Goal: Task Accomplishment & Management: Manage account settings

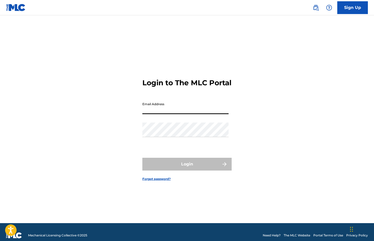
click at [211, 111] on input "Email Address" at bounding box center [185, 106] width 86 height 15
type input "[EMAIL_ADDRESS][DOMAIN_NAME]"
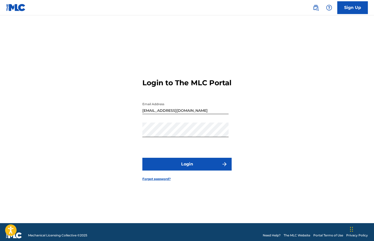
click at [184, 165] on button "Login" at bounding box center [186, 164] width 89 height 13
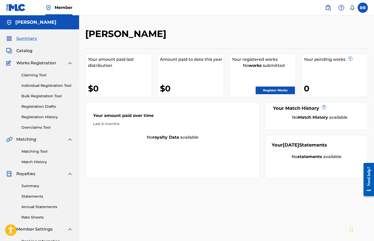
click at [364, 6] on label at bounding box center [363, 8] width 10 height 10
click at [363, 8] on input "[PERSON_NAME] [EMAIL_ADDRESS][DOMAIN_NAME] Notification Preferences Profile Log…" at bounding box center [363, 8] width 0 height 0
click at [314, 64] on link "Profile" at bounding box center [312, 63] width 10 height 5
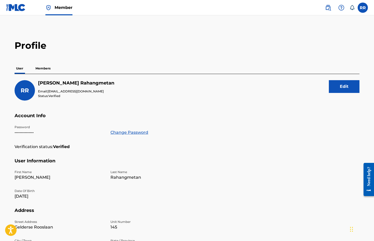
click at [124, 134] on link "Change Password" at bounding box center [129, 132] width 38 height 6
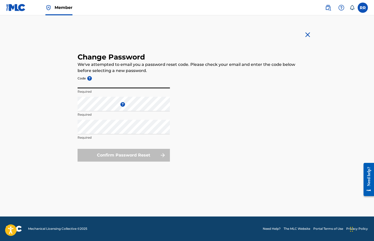
click at [120, 85] on input "Code ?" at bounding box center [124, 81] width 92 height 15
paste input "f0dbce3697dcd9d07008e7ae49c7bd82"
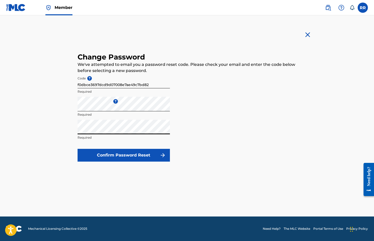
click at [128, 154] on button "Confirm Password Reset" at bounding box center [124, 155] width 92 height 13
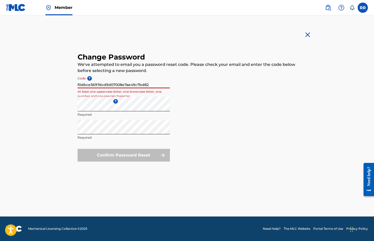
click at [152, 86] on input "f0dbce3697dcd9d07008e7ae49c7bd82" at bounding box center [124, 81] width 92 height 15
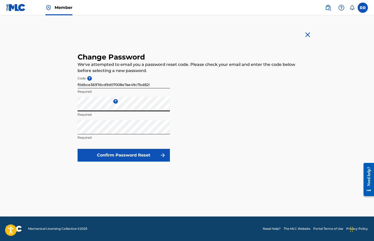
click at [152, 84] on input "f0dbce3697dcd9d07008e7ae49c7bd82!" at bounding box center [124, 81] width 92 height 15
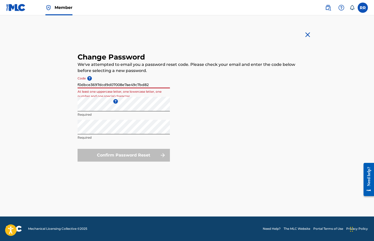
type input "f0dbce3697dcd9d07008e7ae49c7bd82"
click at [309, 33] on img at bounding box center [308, 35] width 8 height 8
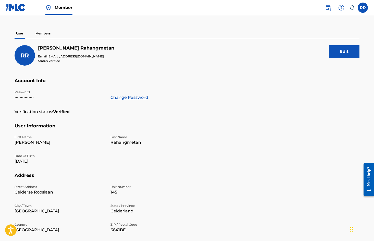
scroll to position [30, 0]
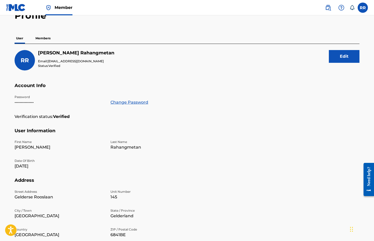
click at [139, 102] on link "Change Password" at bounding box center [129, 102] width 38 height 6
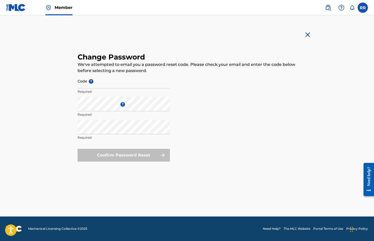
click at [129, 86] on input "Code ?" at bounding box center [124, 81] width 92 height 15
paste input "f0dbce3697dcd9d07008e7ae49c7bd82"
click at [107, 112] on p "Required" at bounding box center [124, 114] width 92 height 5
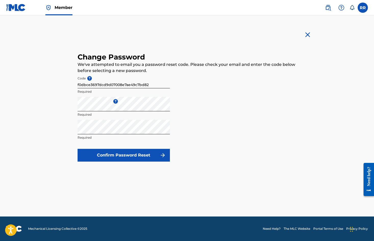
click at [126, 153] on button "Confirm Password Reset" at bounding box center [124, 155] width 92 height 13
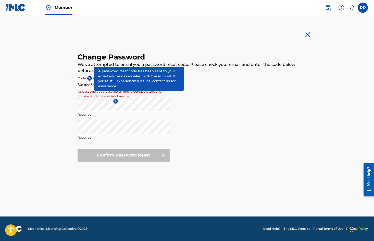
click at [90, 78] on span "?" at bounding box center [89, 78] width 5 height 5
click at [90, 78] on input "f0dbce3697dcd9d07008e7ae49c7bd82" at bounding box center [124, 81] width 92 height 15
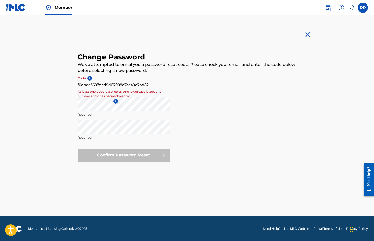
click at [78, 83] on input "f0dbce3697dcd9d07008e7ae49c7bd82" at bounding box center [124, 81] width 92 height 15
click at [148, 86] on input "f0dbce3697dcd9d07008e7ae49c7bd82" at bounding box center [124, 81] width 92 height 15
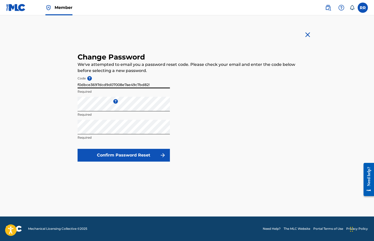
click at [140, 154] on button "Confirm Password Reset" at bounding box center [124, 155] width 92 height 13
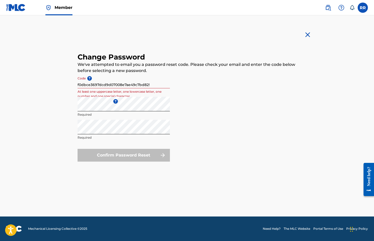
click at [154, 84] on input "f0dbce3697dcd9d07008e7ae49c7bd82!" at bounding box center [124, 81] width 92 height 15
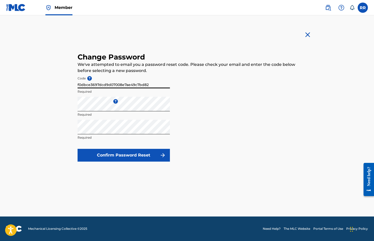
click at [132, 157] on button "Confirm Password Reset" at bounding box center [124, 155] width 92 height 13
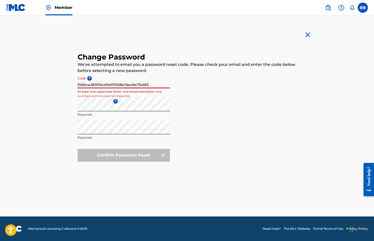
drag, startPoint x: 154, startPoint y: 84, endPoint x: 68, endPoint y: 82, distance: 86.0
click at [68, 82] on main "Change Password We've attempted to email you a password reset code. Please chec…" at bounding box center [187, 115] width 262 height 201
paste input "."
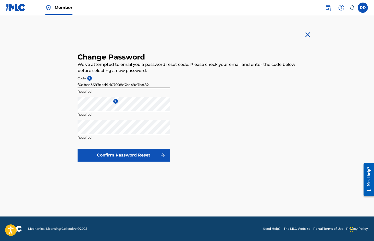
type input "f0dbce3697dcd9d07008e7ae49c7bd82."
click at [126, 153] on button "Confirm Password Reset" at bounding box center [124, 155] width 92 height 13
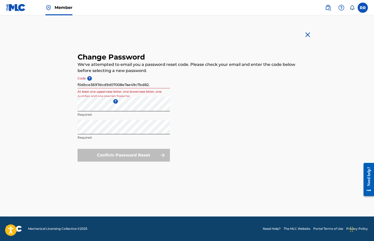
click at [310, 37] on img at bounding box center [308, 35] width 8 height 8
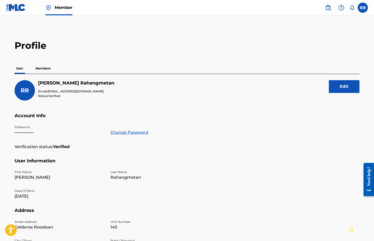
click at [14, 10] on img at bounding box center [16, 7] width 20 height 7
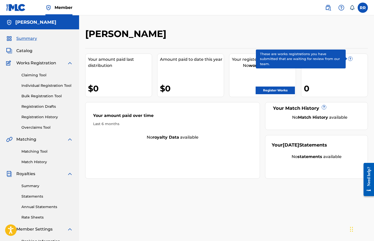
click at [351, 57] on span "?" at bounding box center [350, 59] width 4 height 4
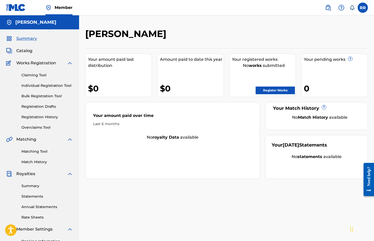
click at [42, 117] on link "Registration History" at bounding box center [47, 116] width 52 height 5
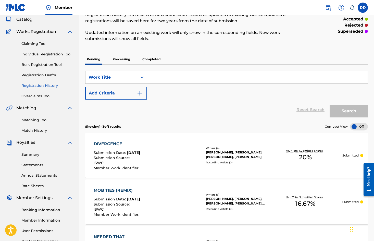
scroll to position [28, 0]
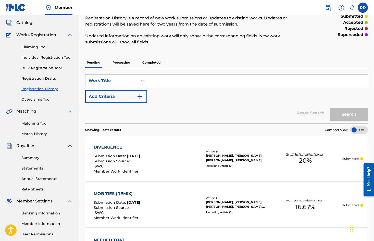
click at [169, 75] on input "Search Form" at bounding box center [257, 80] width 221 height 12
type input "Chivv"
click at [349, 114] on button "Search" at bounding box center [349, 114] width 38 height 13
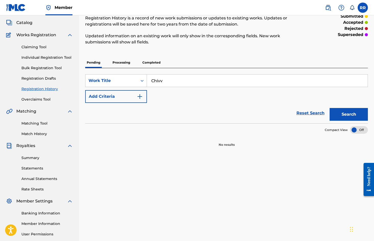
click at [170, 80] on input "Chivv" at bounding box center [257, 80] width 221 height 12
